Goal: Contribute content: Contribute content

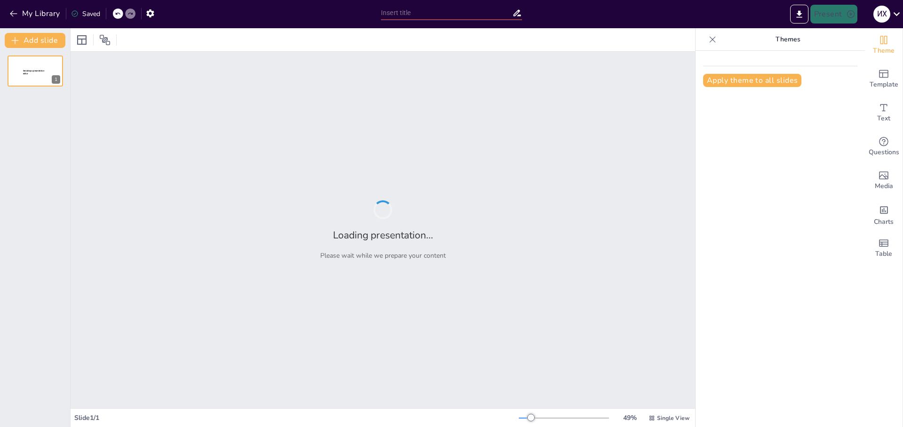
type input "Стратегии успеха: создание и развитие киберспортивных клубов в школах"
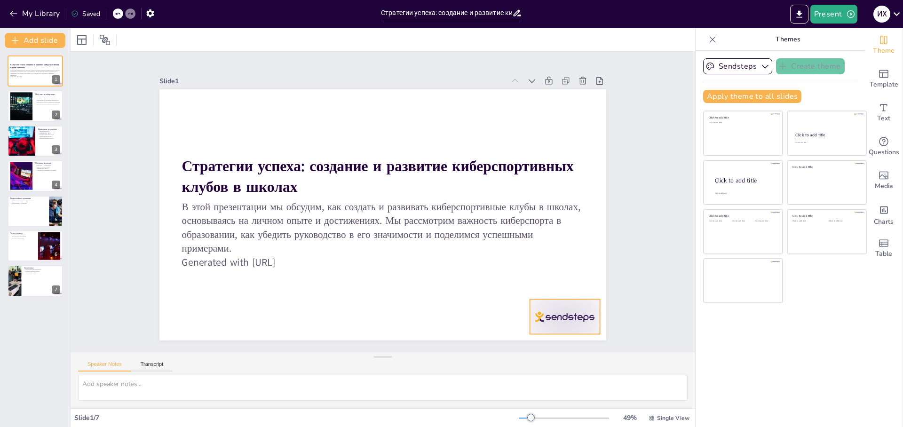
click at [545, 328] on div at bounding box center [537, 352] width 76 height 48
click at [36, 117] on div at bounding box center [35, 106] width 56 height 32
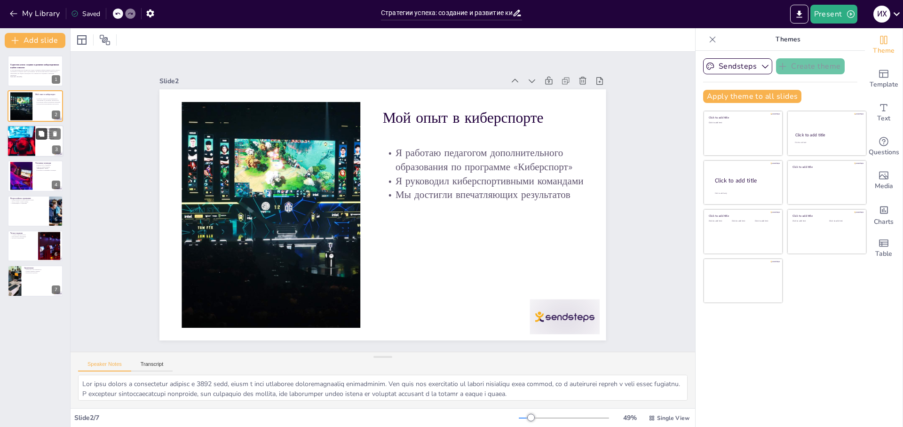
click at [40, 137] on icon at bounding box center [41, 133] width 7 height 7
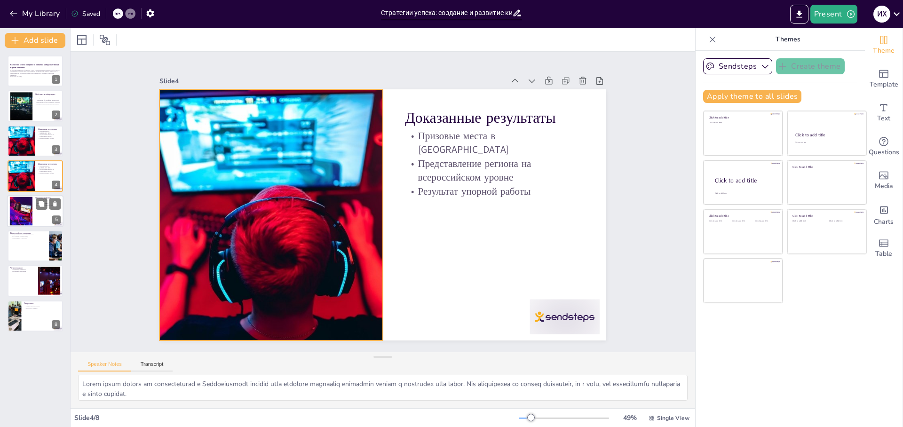
click at [33, 204] on div at bounding box center [35, 211] width 56 height 32
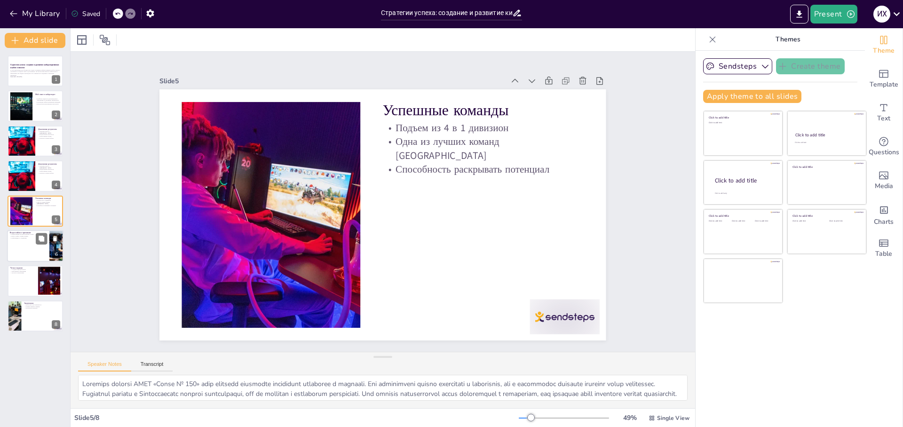
click at [29, 239] on div at bounding box center [35, 246] width 56 height 32
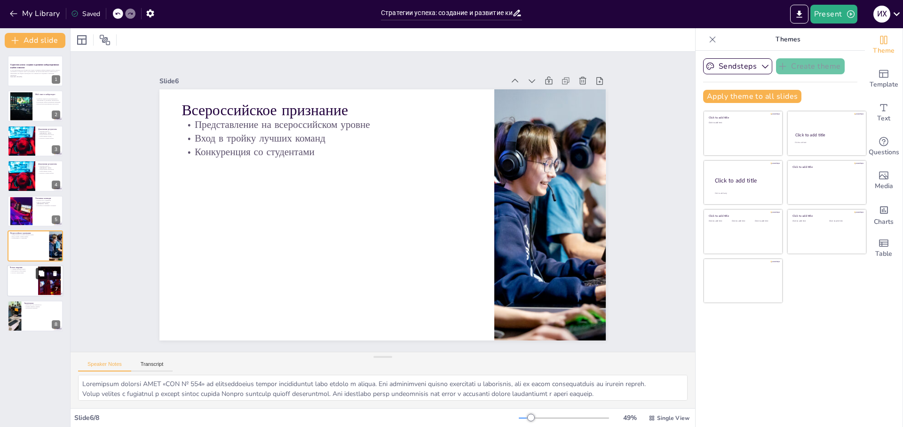
click at [41, 274] on icon at bounding box center [42, 273] width 6 height 6
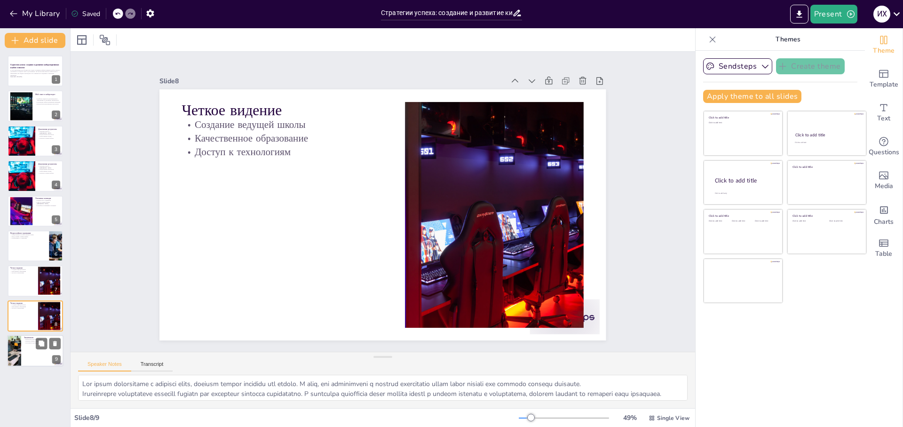
click at [21, 338] on div at bounding box center [14, 351] width 42 height 32
type textarea "Киберспорт предоставляет молодежи уникальные возможности для развития. Это не п…"
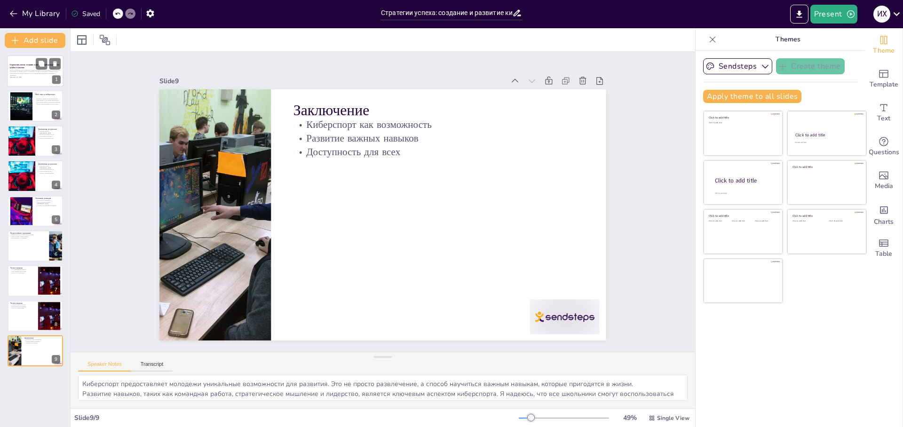
click at [35, 79] on div at bounding box center [35, 71] width 56 height 32
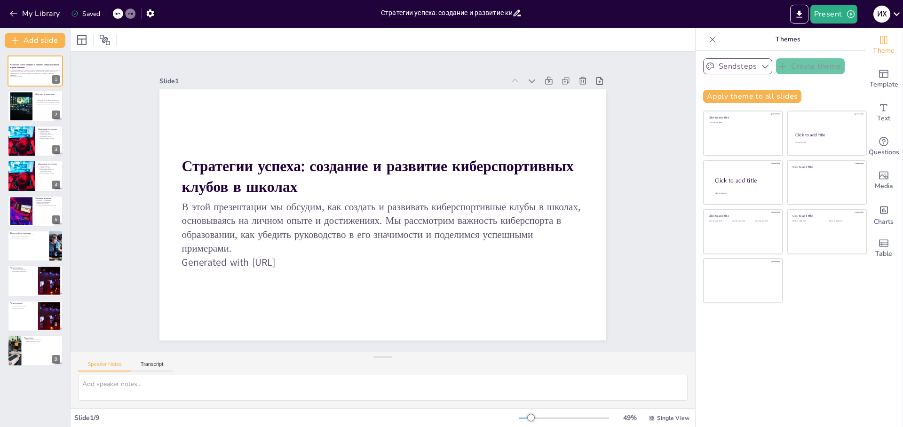
click at [761, 67] on icon "button" at bounding box center [765, 66] width 9 height 9
click at [728, 94] on button "Apply theme to all slides" at bounding box center [752, 96] width 98 height 13
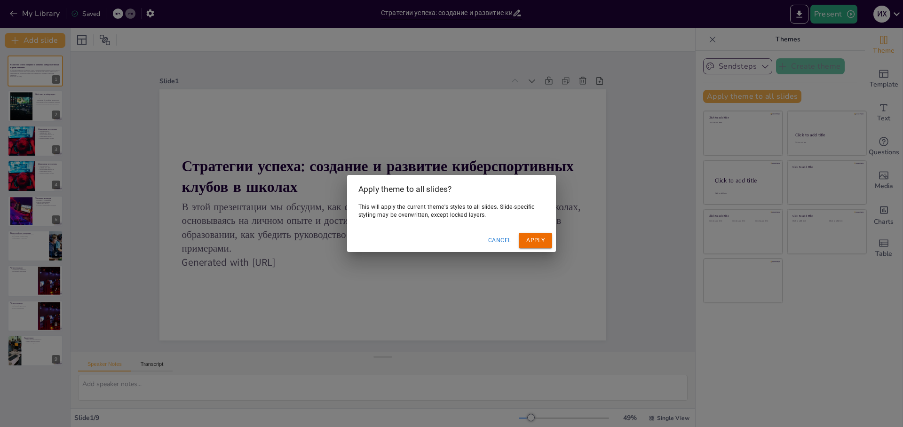
click at [530, 240] on button "Apply" at bounding box center [535, 241] width 33 height 16
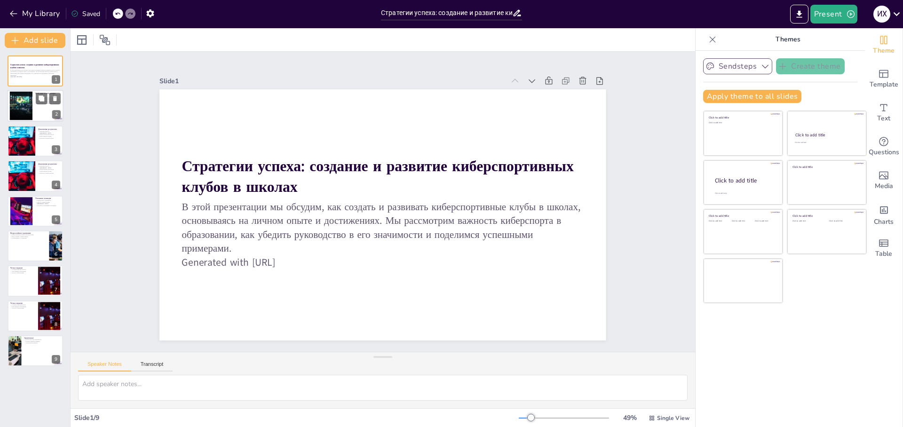
click at [26, 95] on div at bounding box center [21, 106] width 51 height 29
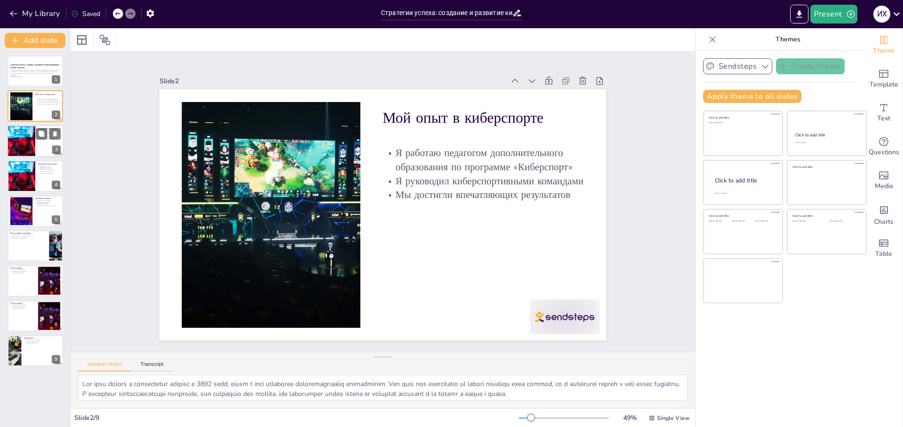
click at [20, 141] on div at bounding box center [21, 141] width 56 height 32
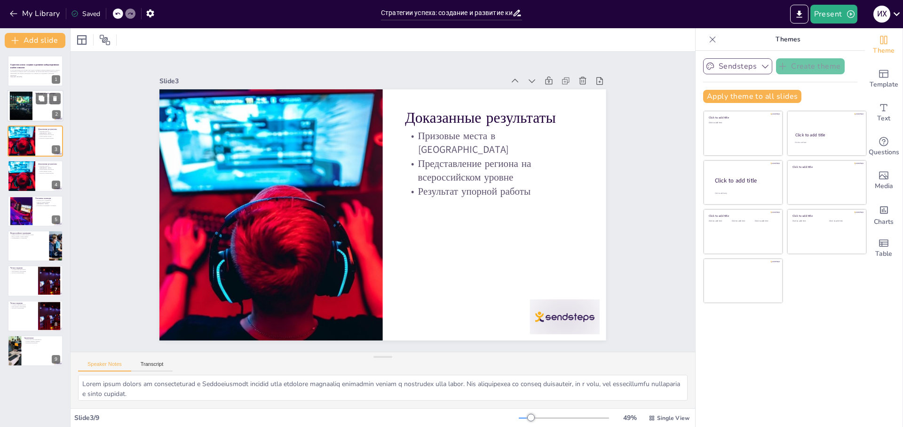
click at [20, 115] on div at bounding box center [21, 106] width 51 height 29
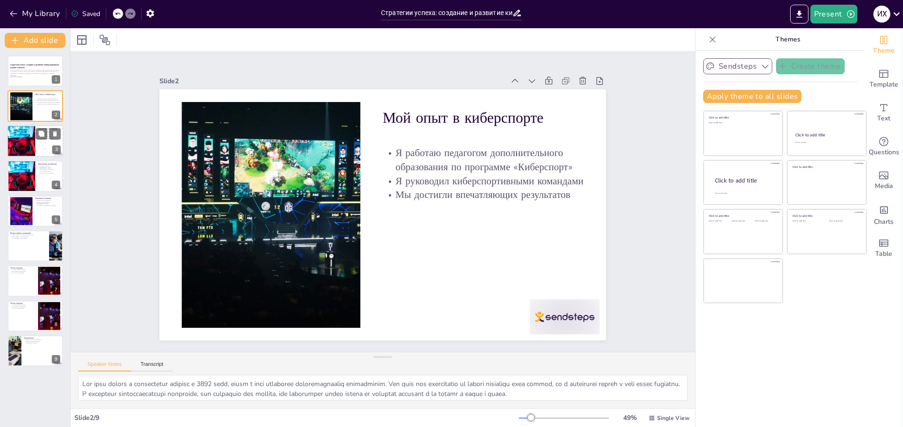
click at [24, 145] on div at bounding box center [21, 141] width 56 height 32
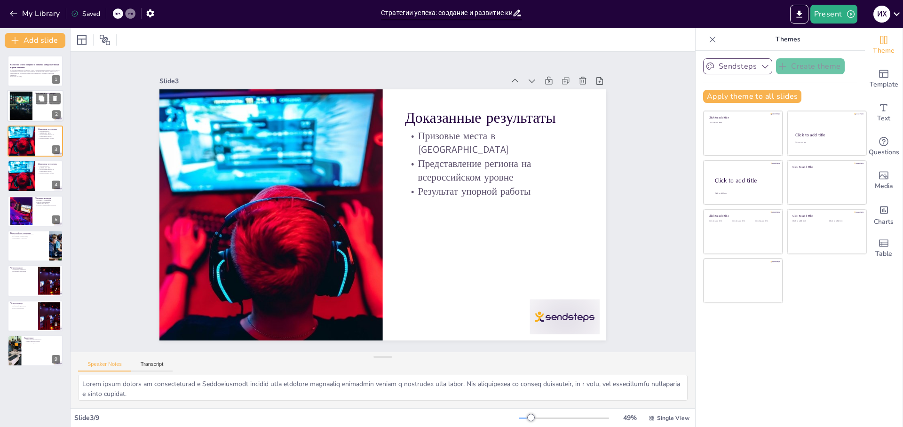
click at [23, 119] on div at bounding box center [21, 106] width 51 height 29
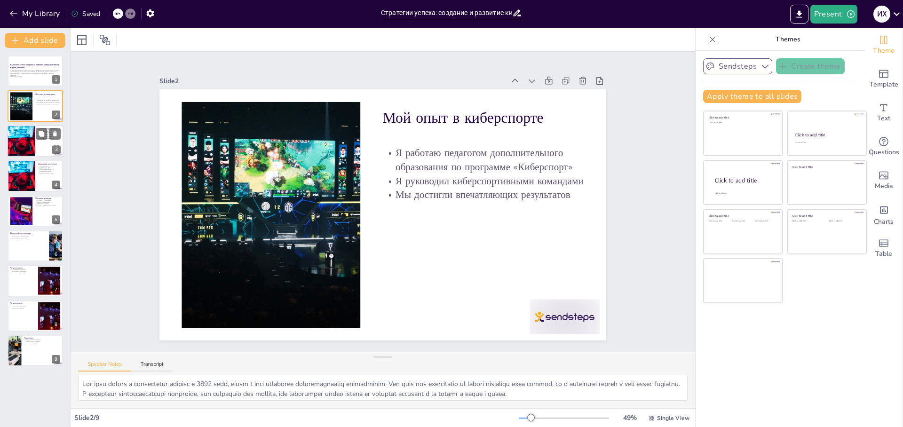
click at [24, 141] on div at bounding box center [21, 141] width 56 height 32
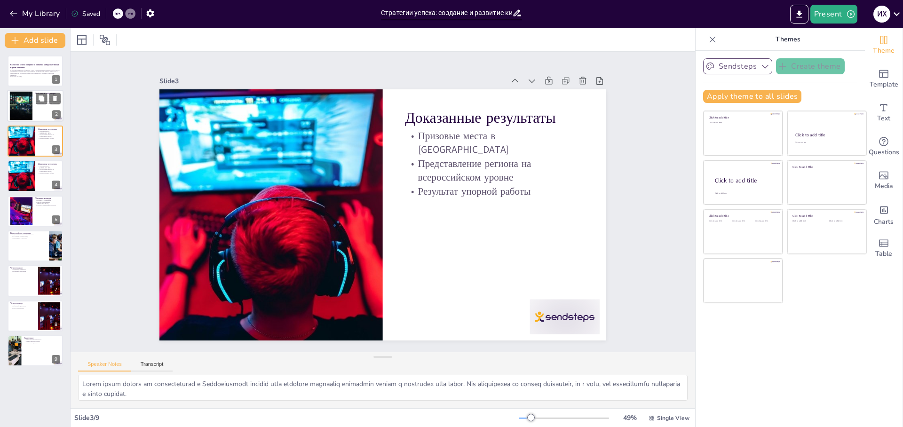
click at [23, 117] on div at bounding box center [21, 106] width 51 height 29
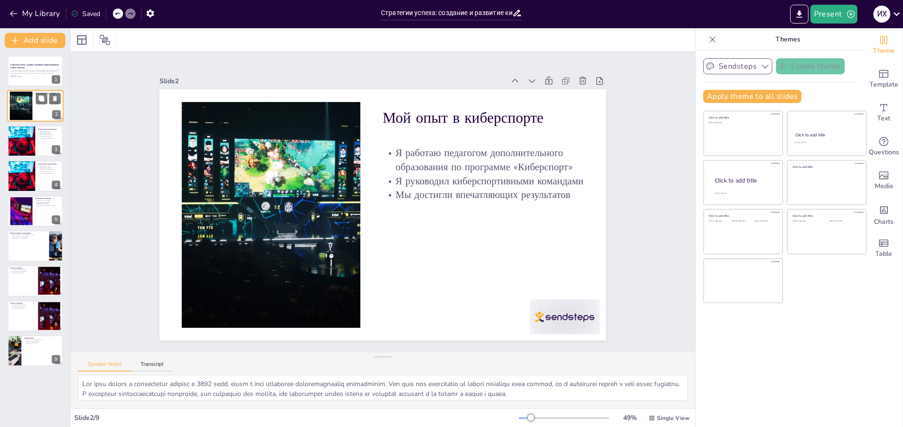
click at [24, 92] on div at bounding box center [21, 106] width 51 height 29
drag, startPoint x: 23, startPoint y: 127, endPoint x: 23, endPoint y: 141, distance: 13.2
click at [23, 132] on div at bounding box center [21, 141] width 56 height 32
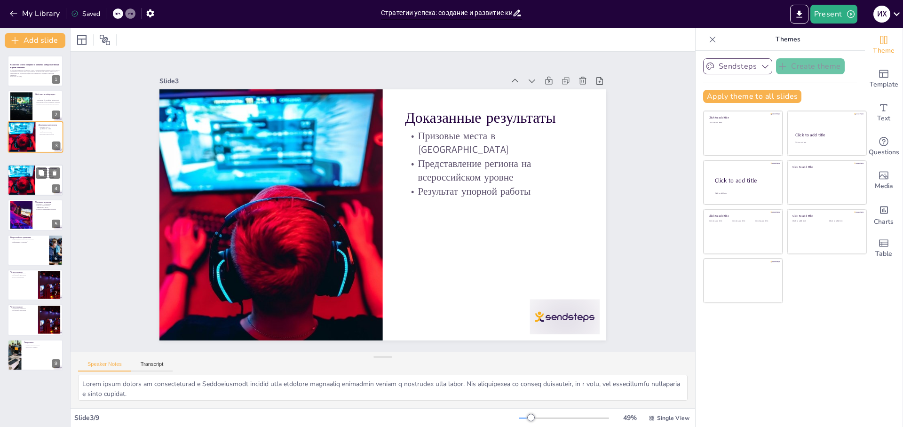
click at [21, 166] on div "Стратегии успеха: создание и развитие киберспортивных клубов в школах В этой пр…" at bounding box center [35, 211] width 70 height 311
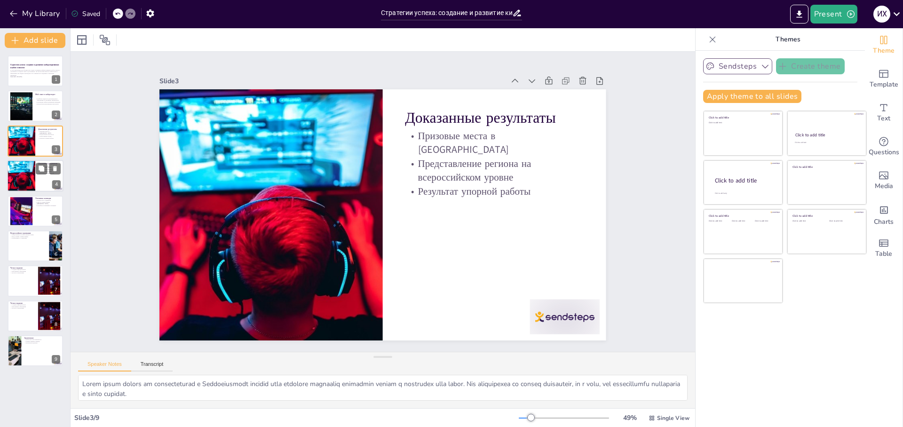
click at [23, 191] on div "Доказанные результаты Призовые места в [GEOGRAPHIC_DATA] Представление региона …" at bounding box center [35, 176] width 56 height 32
click at [25, 218] on div at bounding box center [21, 211] width 43 height 29
type textarea "Loremips dolorsi AMET «Conse № 536» adip elitsedd eiusmodte incididunt utlabore…"
